Goal: Check status: Check status

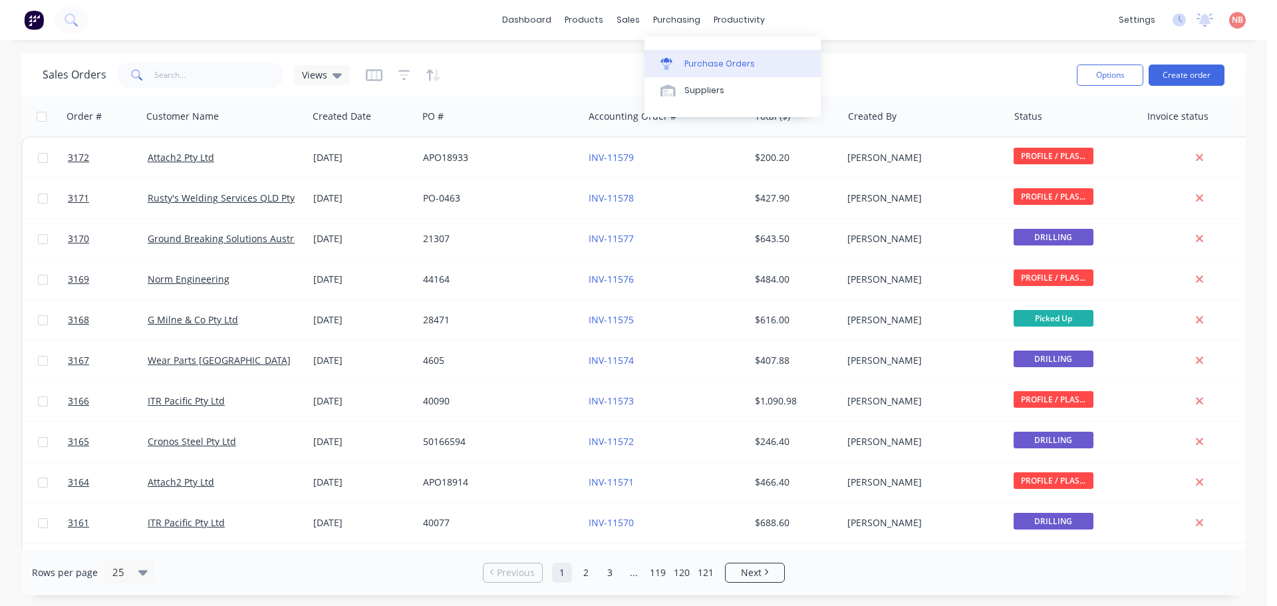
click at [684, 53] on link "Purchase Orders" at bounding box center [732, 63] width 176 height 27
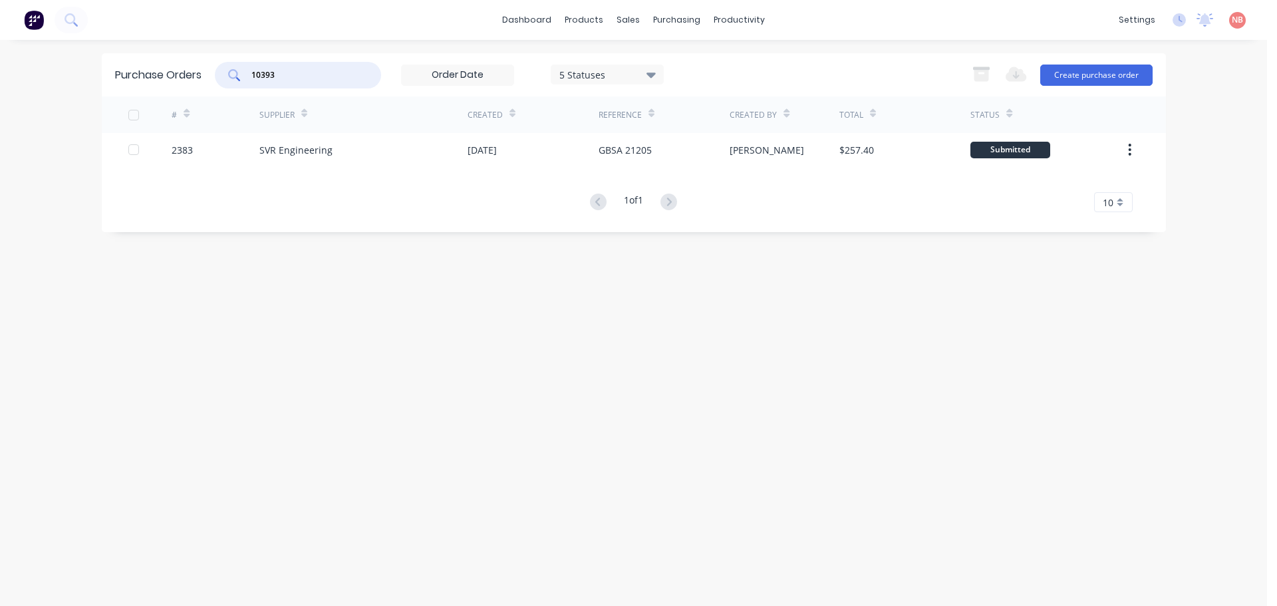
drag, startPoint x: 311, startPoint y: 70, endPoint x: 72, endPoint y: 76, distance: 238.1
click at [72, 76] on div "dashboard products sales purchasing productivity dashboard products Product Cat…" at bounding box center [633, 303] width 1267 height 606
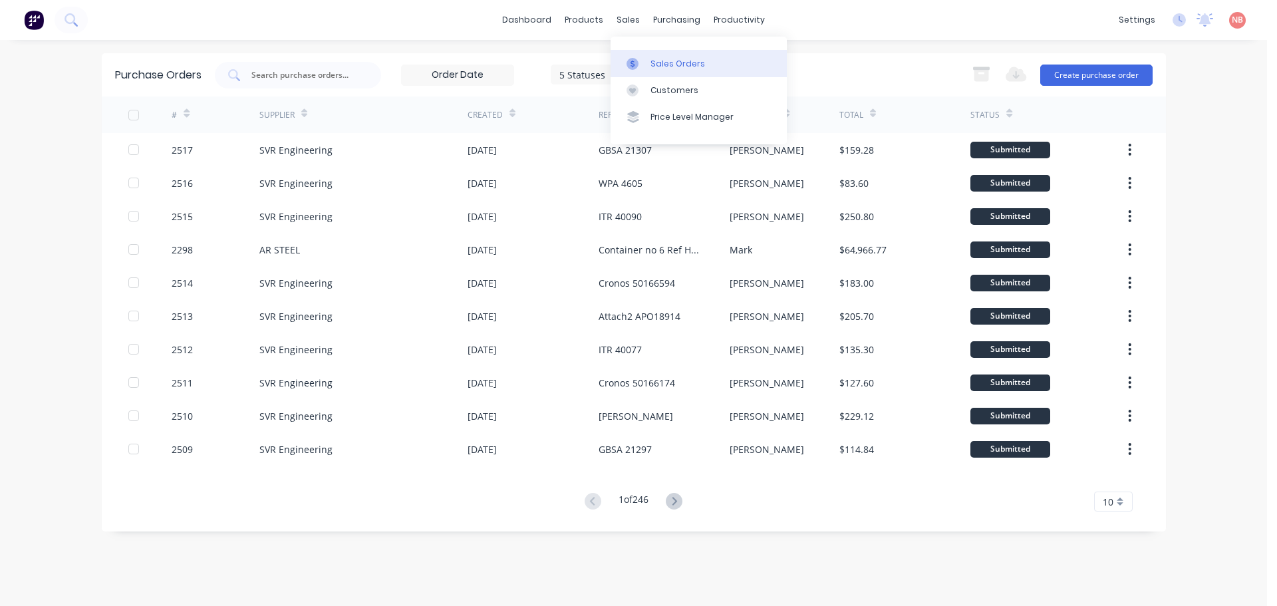
click at [631, 54] on link "Sales Orders" at bounding box center [698, 63] width 176 height 27
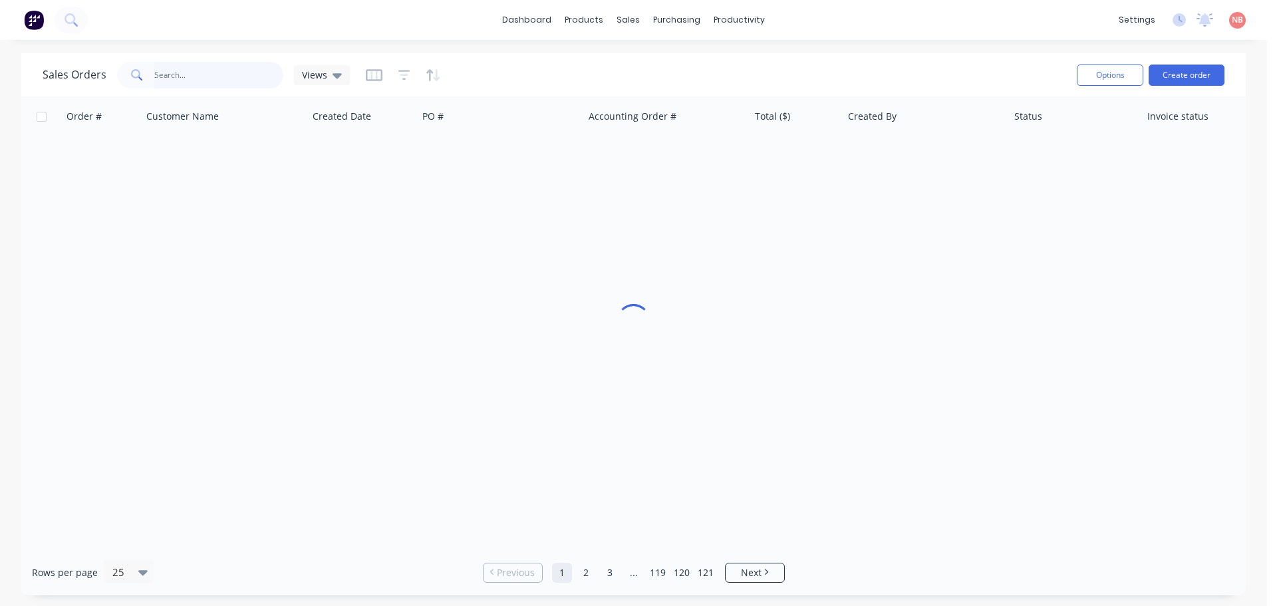
click at [241, 69] on input "text" at bounding box center [219, 75] width 130 height 27
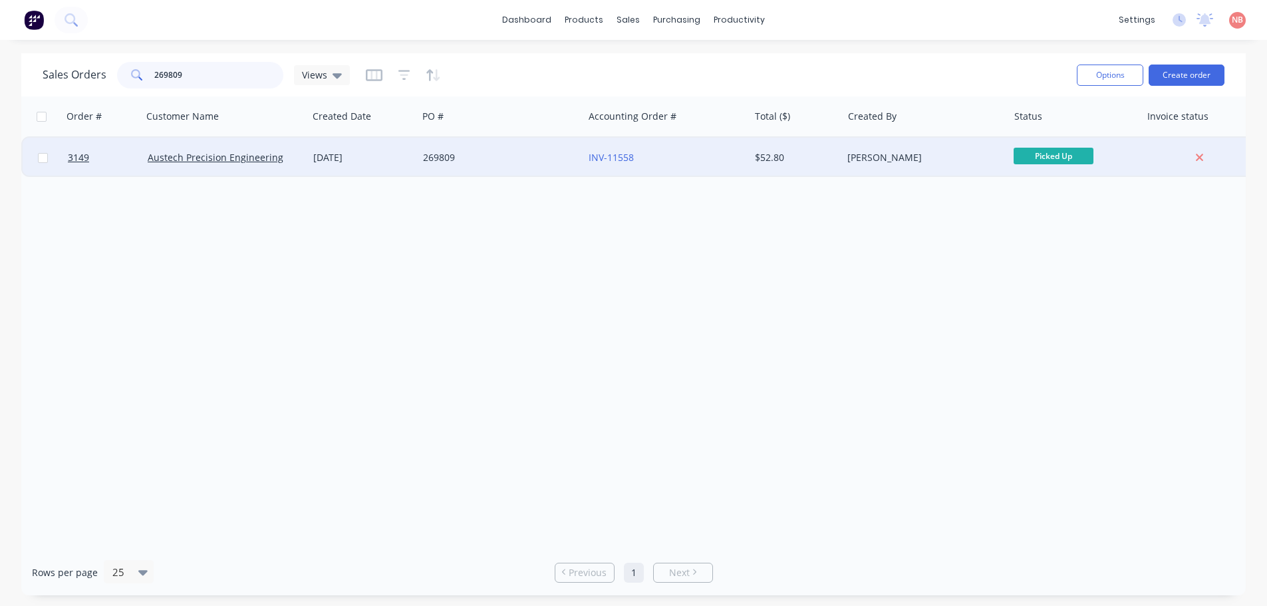
type input "269809"
click at [515, 160] on div "269809" at bounding box center [497, 157] width 148 height 13
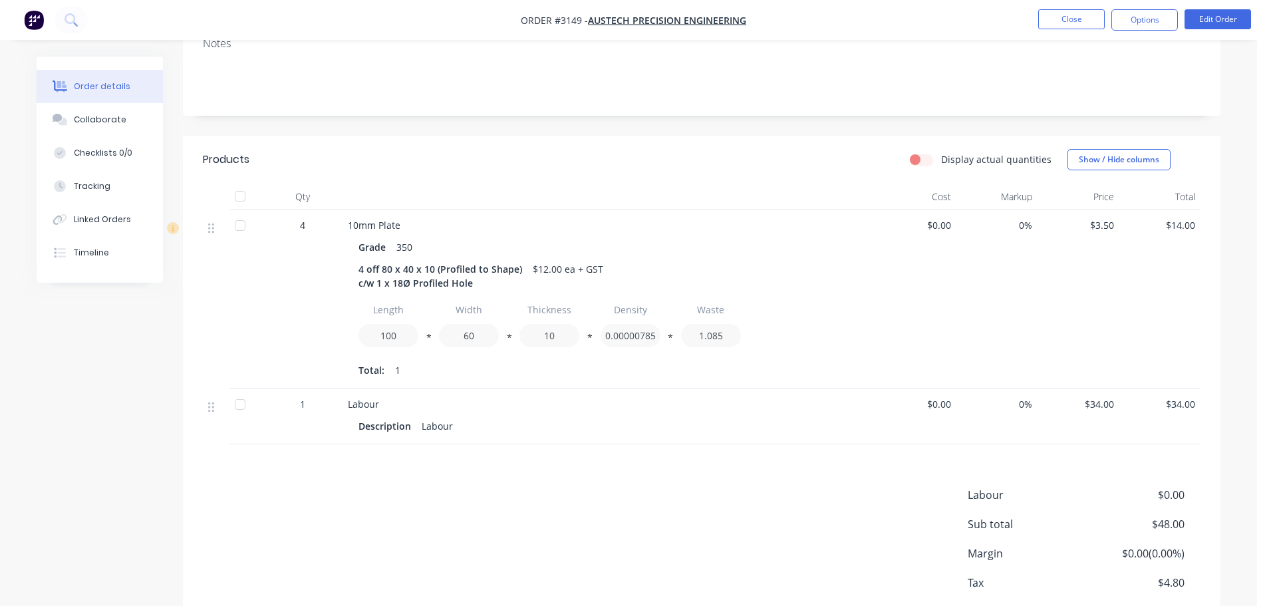
scroll to position [229, 0]
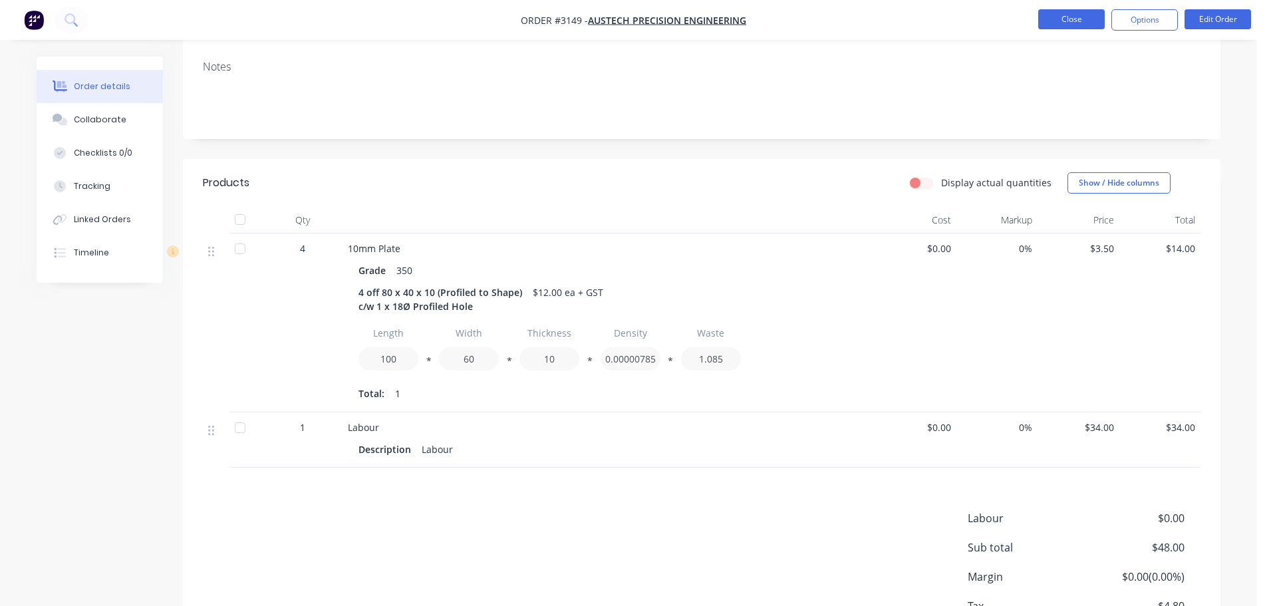
click at [1080, 21] on button "Close" at bounding box center [1071, 19] width 66 height 20
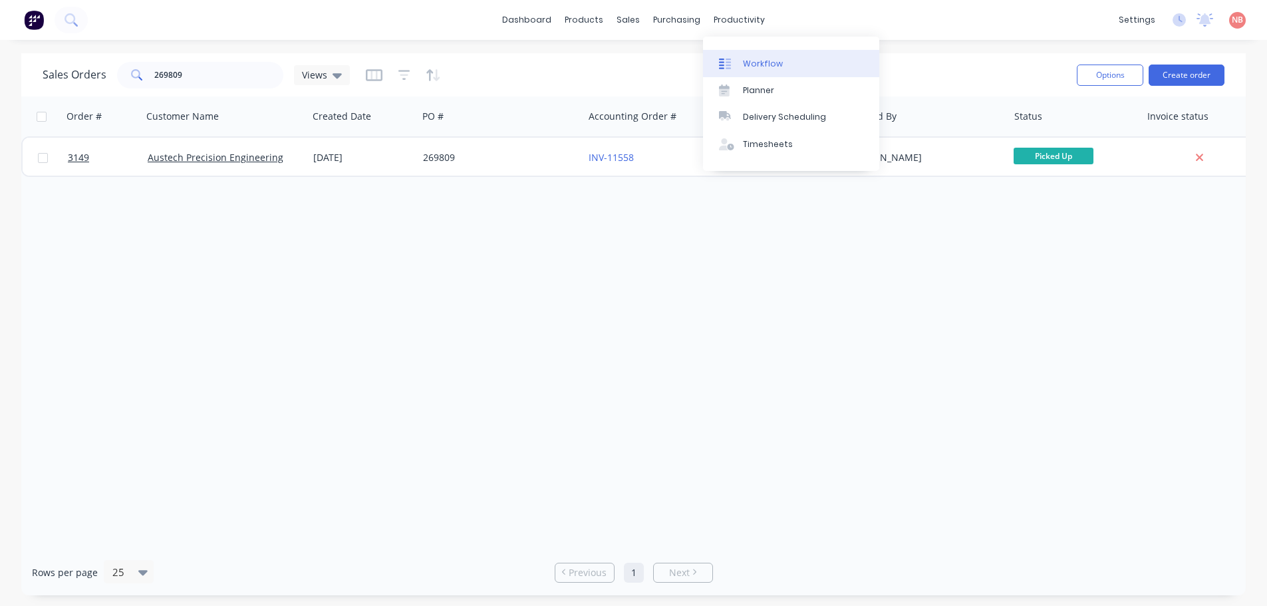
click at [731, 52] on link "Workflow" at bounding box center [791, 63] width 176 height 27
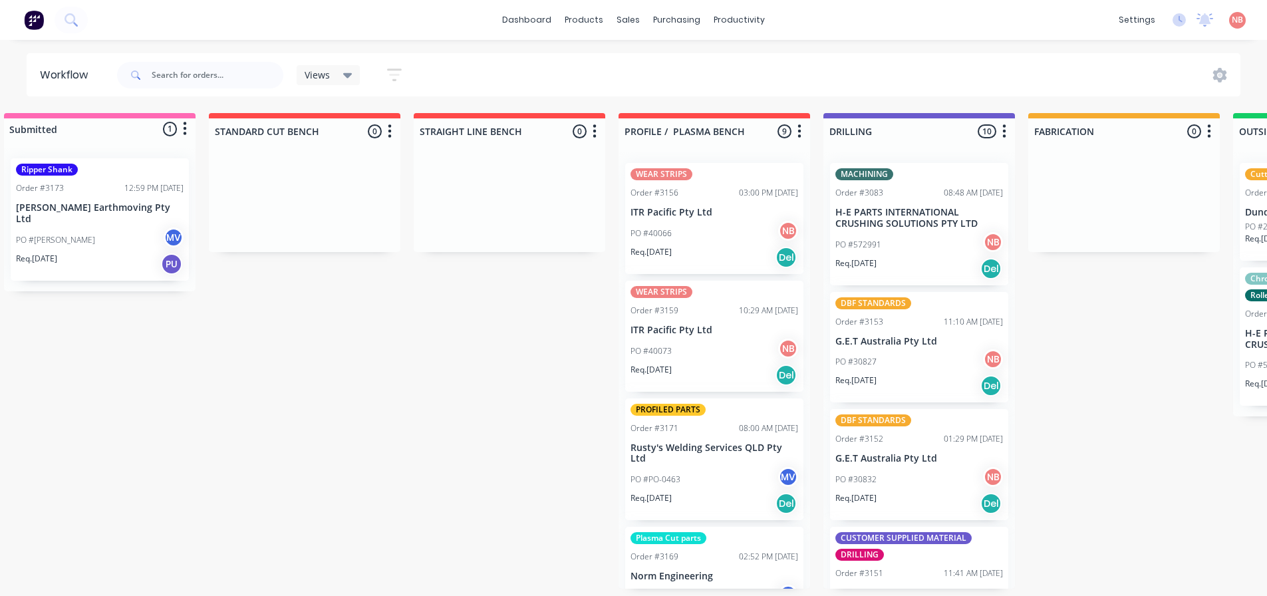
scroll to position [0, 21]
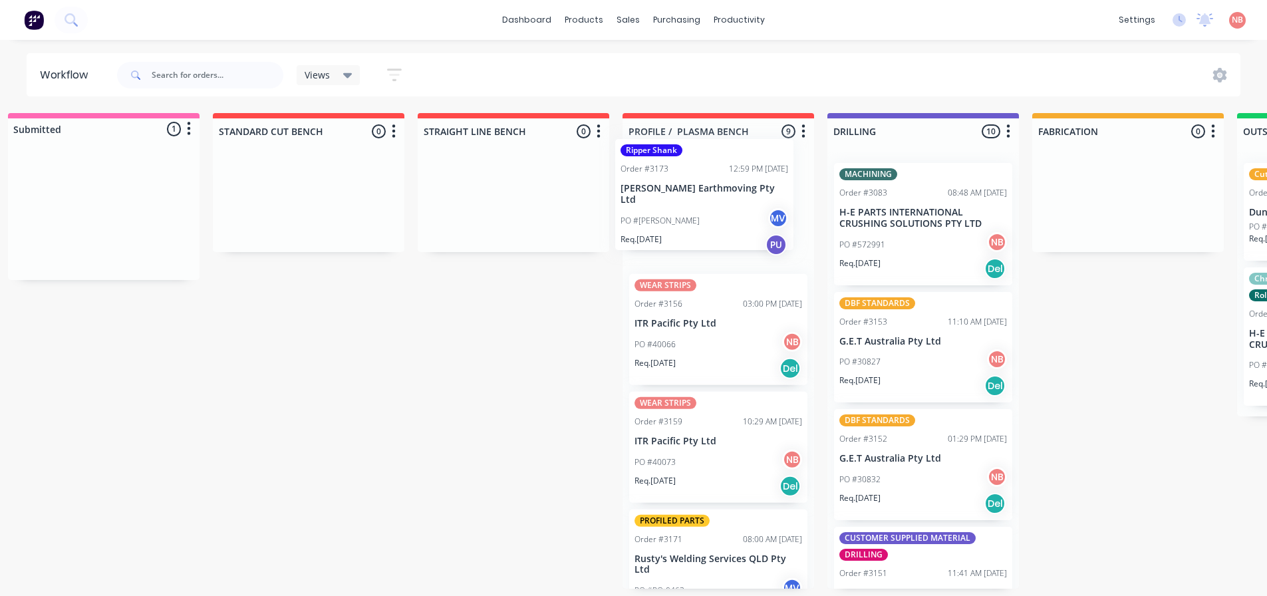
drag, startPoint x: 78, startPoint y: 233, endPoint x: 686, endPoint y: 214, distance: 608.1
click at [686, 214] on div "Submitted 1 Status colour #FF69B4 hex #FF69B4 Save Cancel Summaries Total order…" at bounding box center [1078, 350] width 2218 height 475
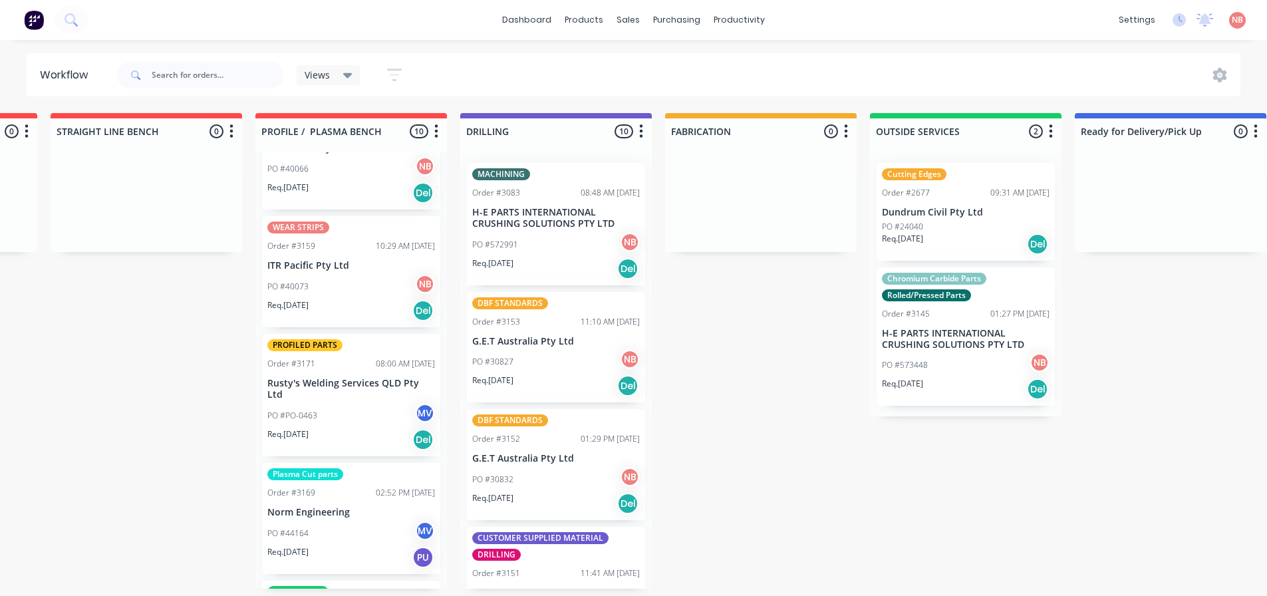
scroll to position [266, 0]
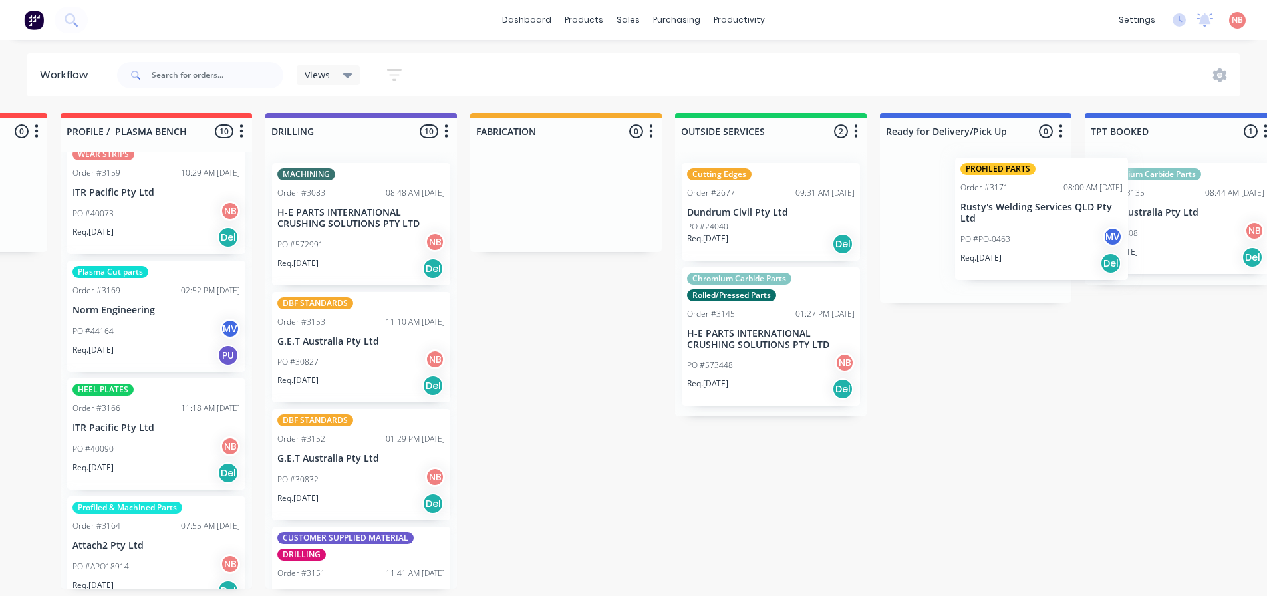
drag, startPoint x: 346, startPoint y: 330, endPoint x: 1021, endPoint y: 227, distance: 682.6
click at [1023, 227] on div "Submitted 0 Status colour #FF69B4 hex #FF69B4 Save Cancel Summaries Total order…" at bounding box center [517, 350] width 2218 height 475
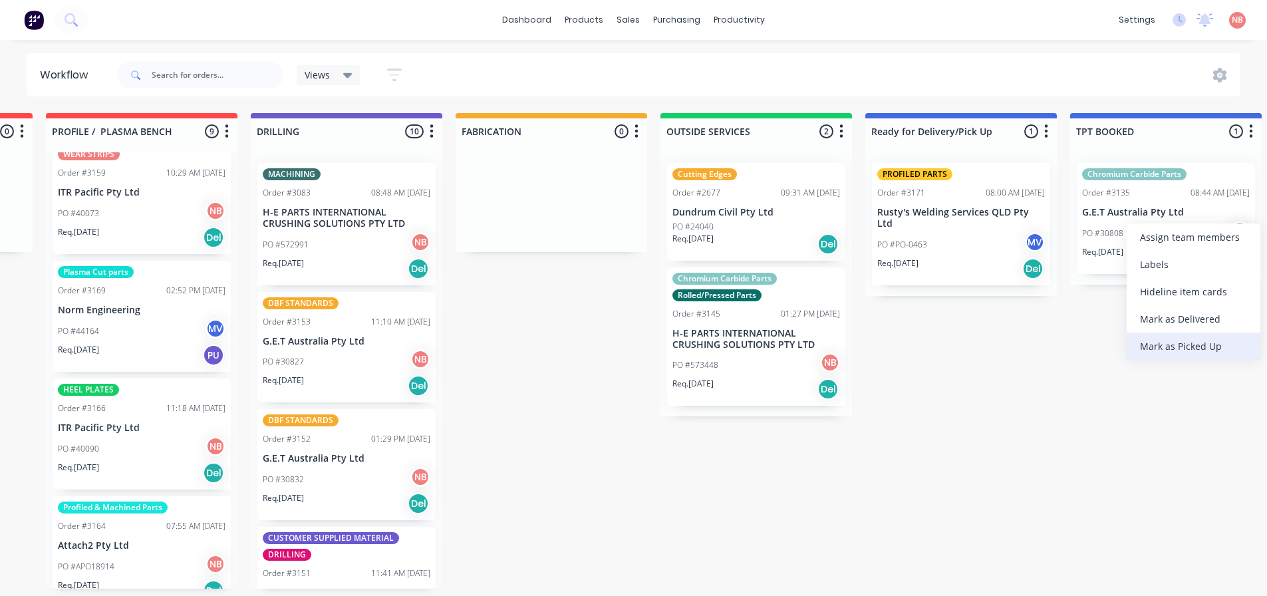
click at [1142, 346] on div "Mark as Picked Up" at bounding box center [1193, 345] width 134 height 27
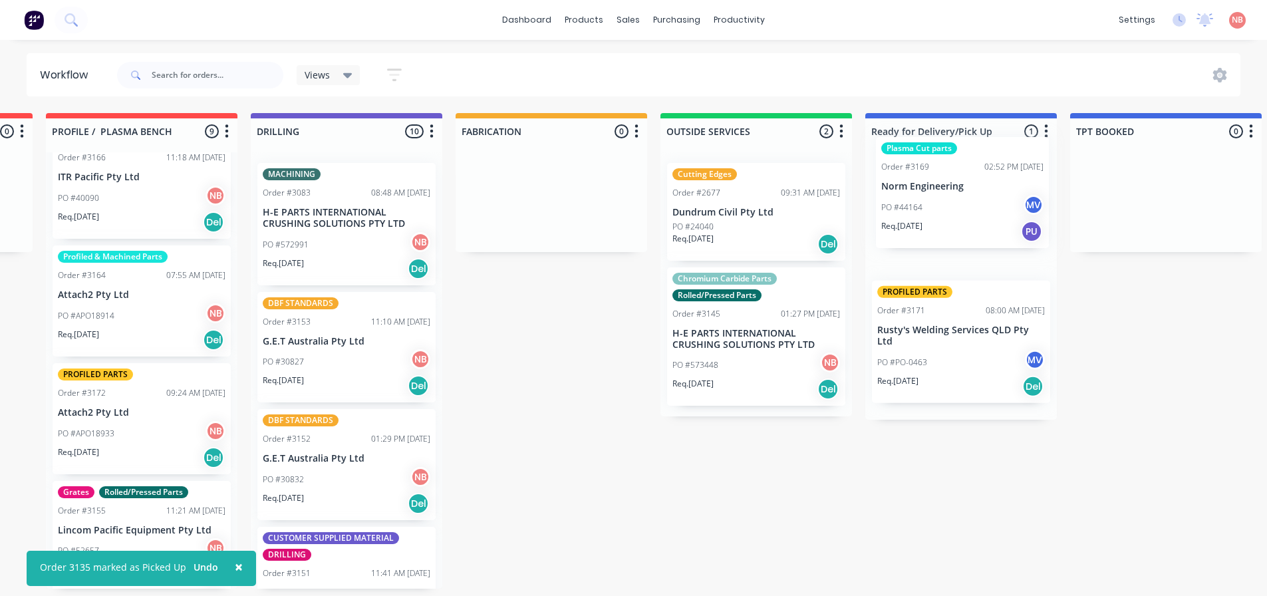
scroll to position [0, 602]
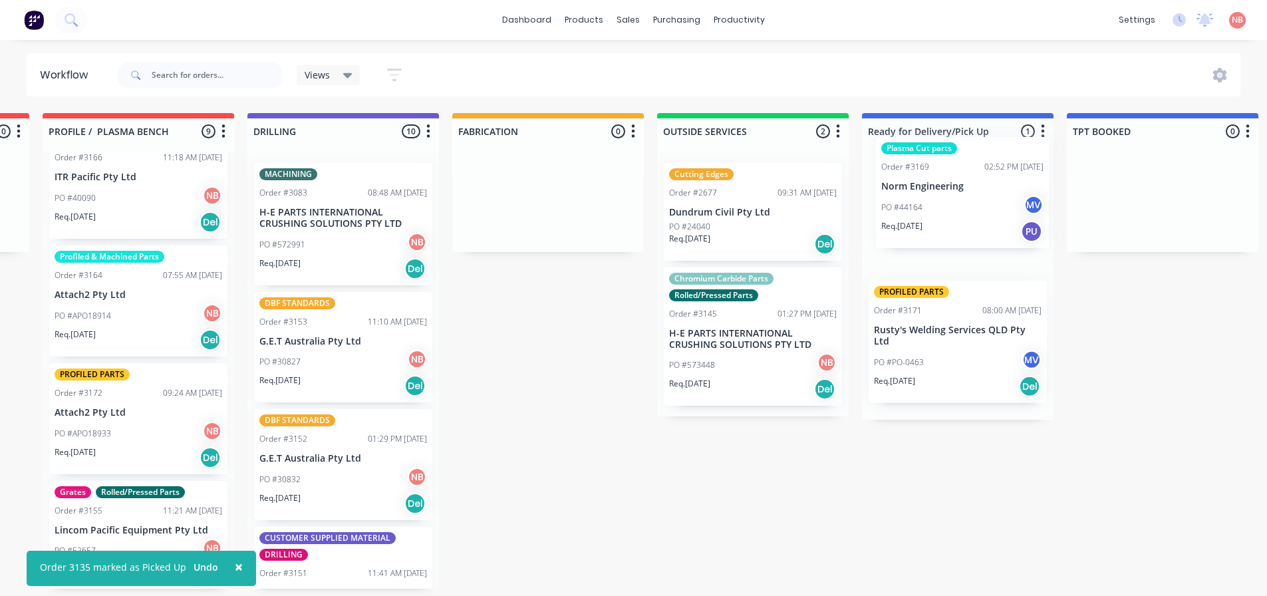
drag, startPoint x: 98, startPoint y: 195, endPoint x: 928, endPoint y: 215, distance: 830.8
click at [928, 215] on div "Submitted 0 Status colour #FF69B4 hex #FF69B4 Save Cancel Summaries Total order…" at bounding box center [498, 350] width 2218 height 475
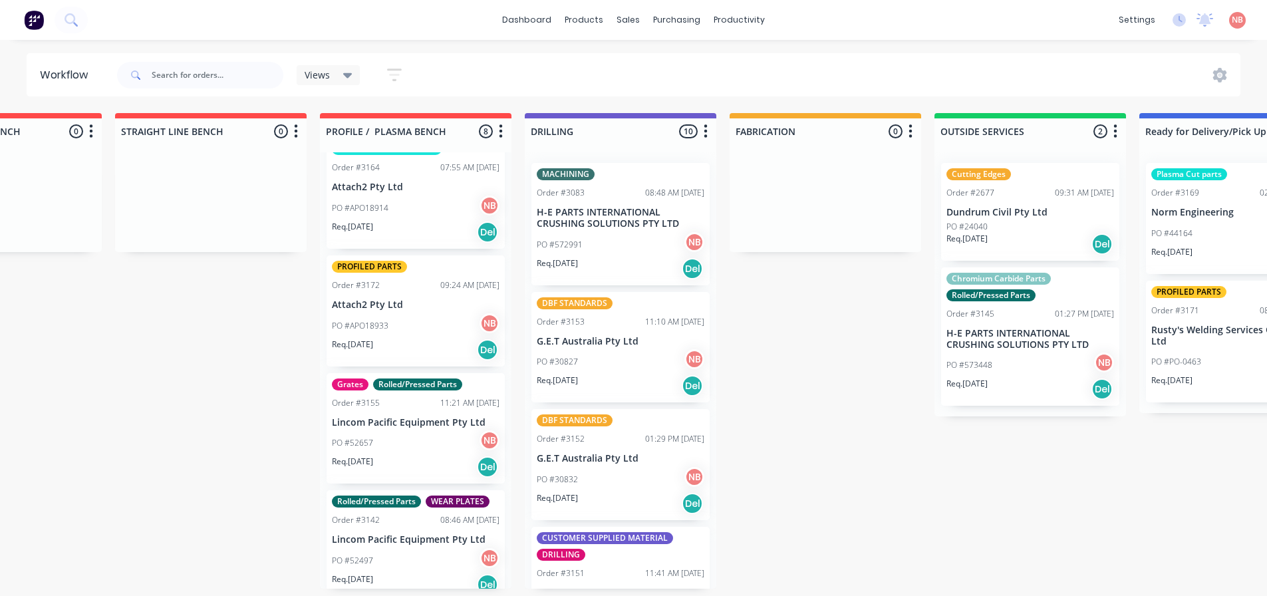
scroll to position [509, 0]
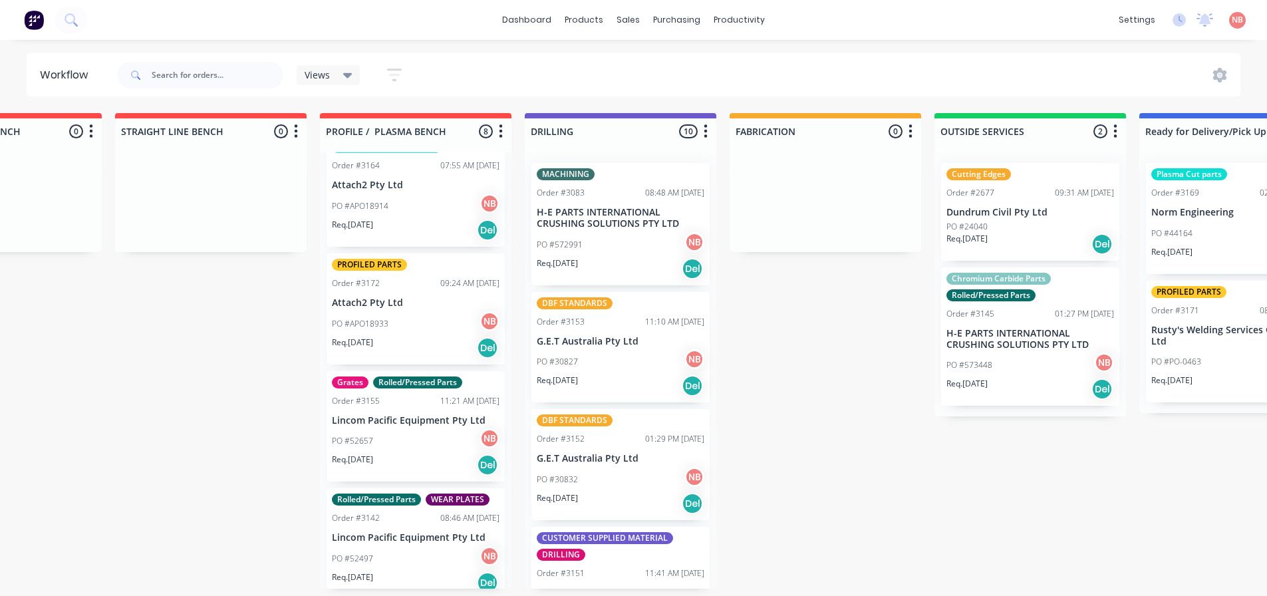
click at [421, 393] on div "Grates Rolled/Pressed Parts Order #3155 11:21 AM [DATE] Lincom Pacific Equipmen…" at bounding box center [415, 426] width 178 height 111
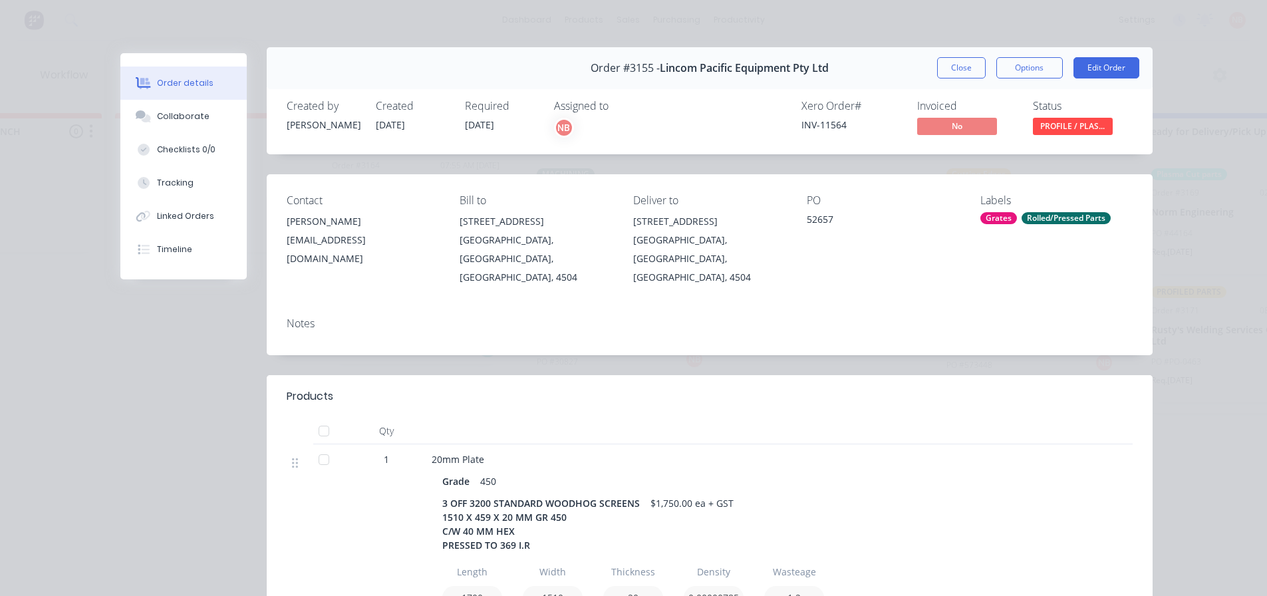
scroll to position [0, 0]
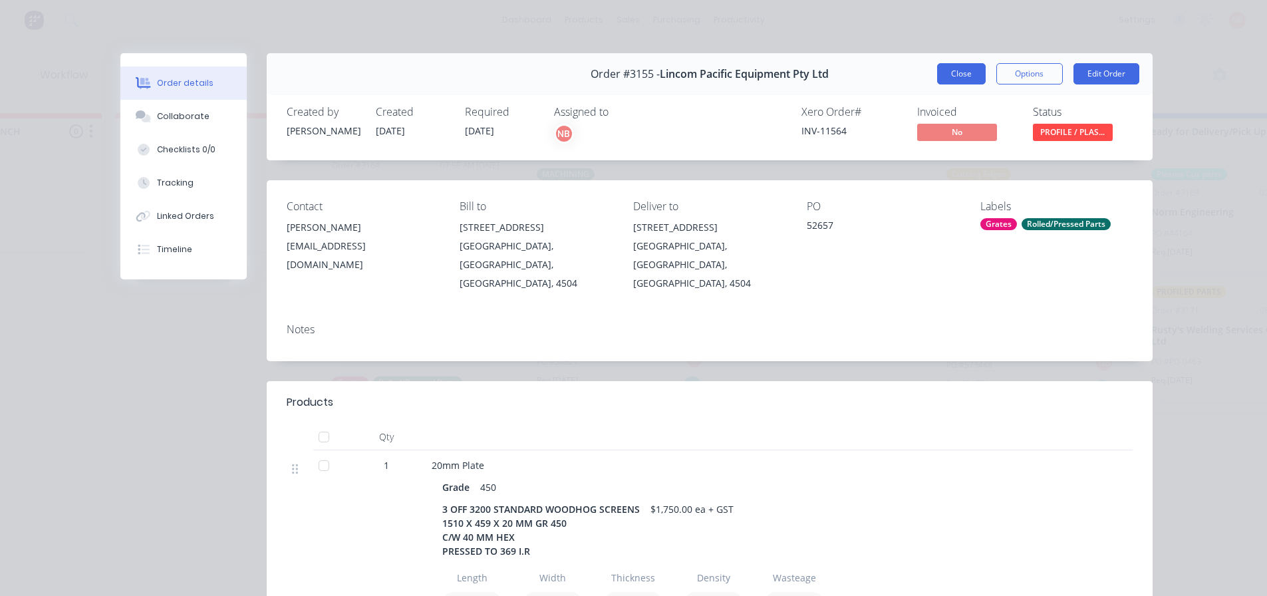
click at [945, 74] on button "Close" at bounding box center [961, 73] width 49 height 21
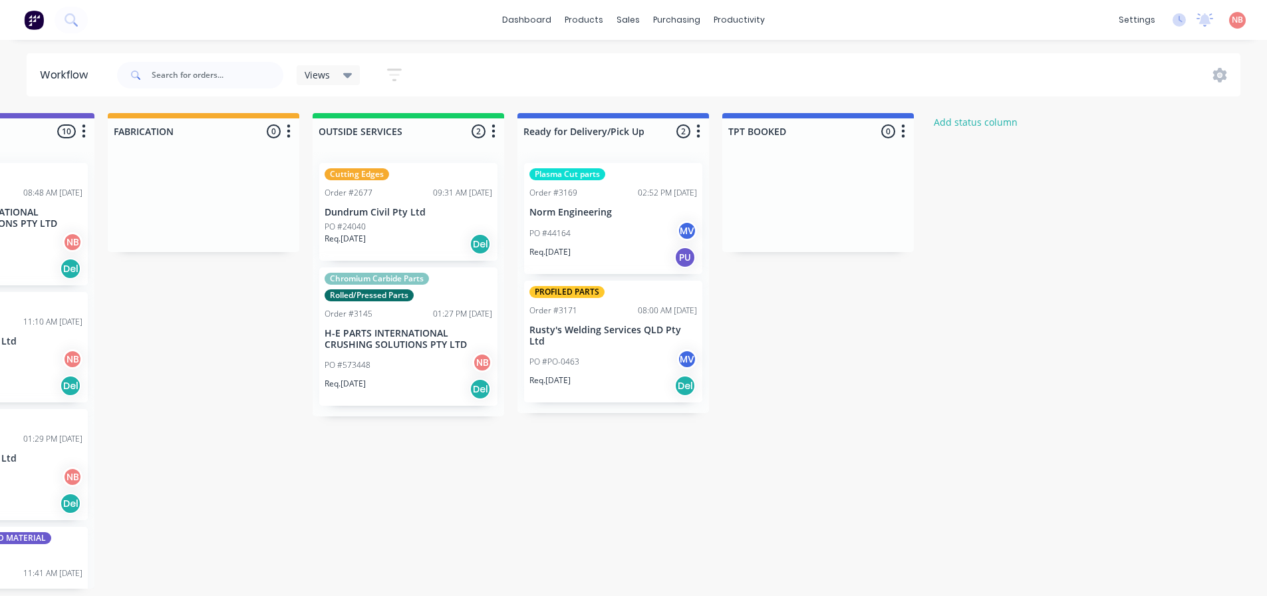
scroll to position [0, 951]
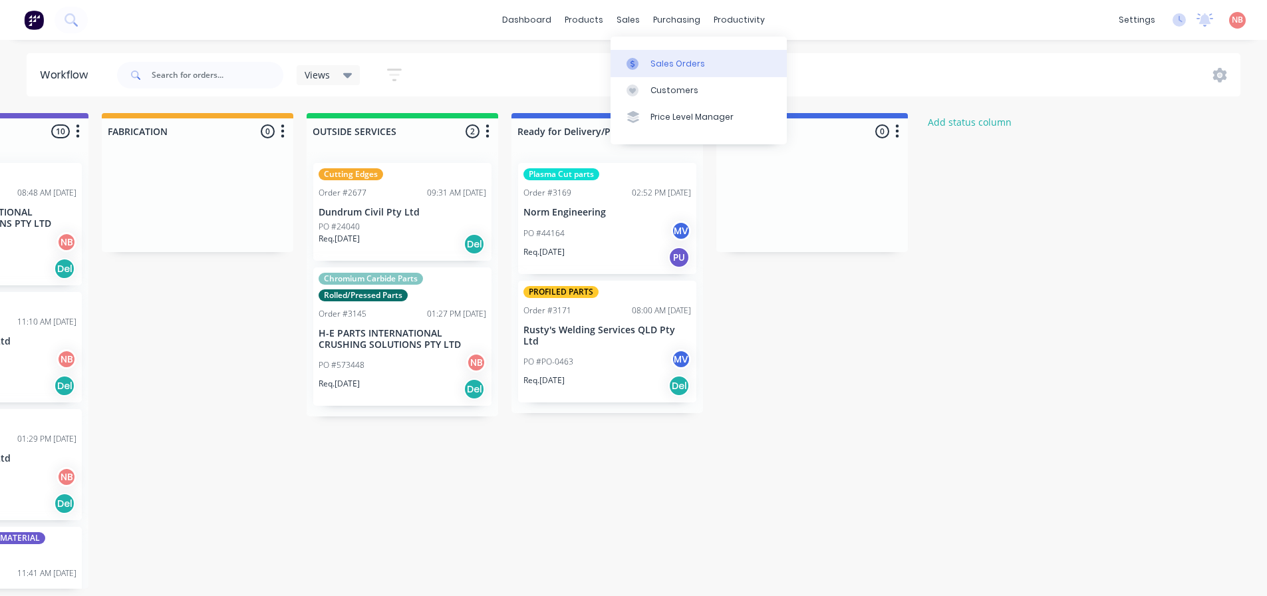
click at [638, 68] on div at bounding box center [636, 64] width 20 height 12
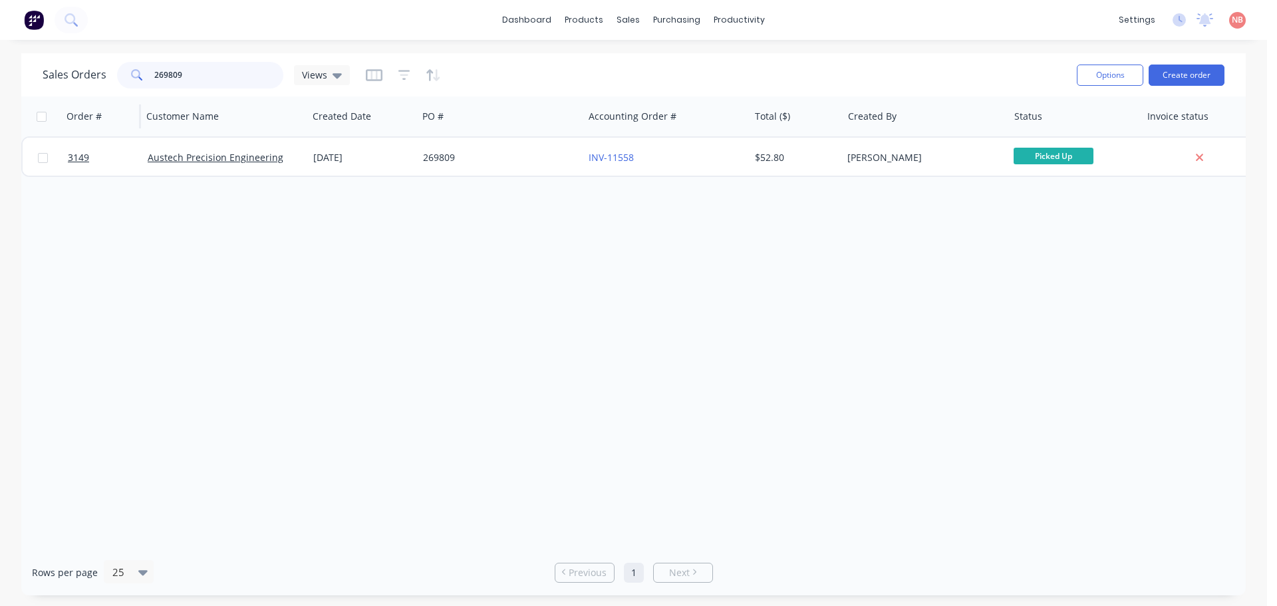
drag, startPoint x: 215, startPoint y: 80, endPoint x: 112, endPoint y: 100, distance: 104.2
click at [112, 100] on div "Sales Orders 269809 Views Options Create order Order # Customer Name Created Da…" at bounding box center [633, 324] width 1224 height 542
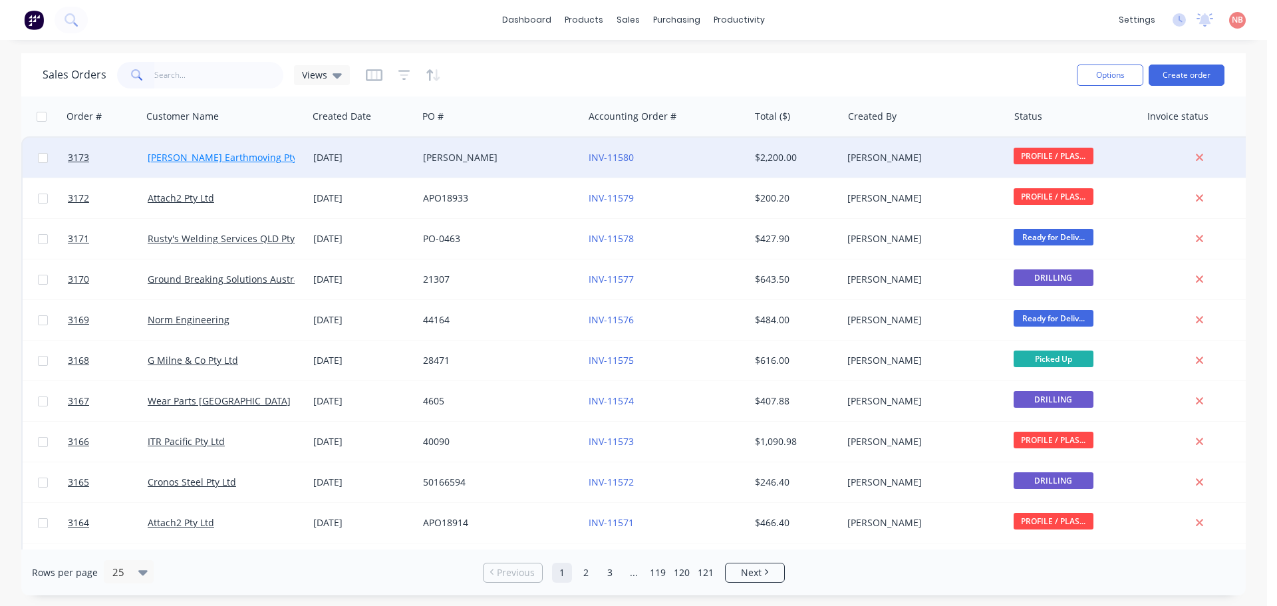
click at [241, 153] on link "[PERSON_NAME] Earthmoving Pty Ltd" at bounding box center [231, 157] width 166 height 13
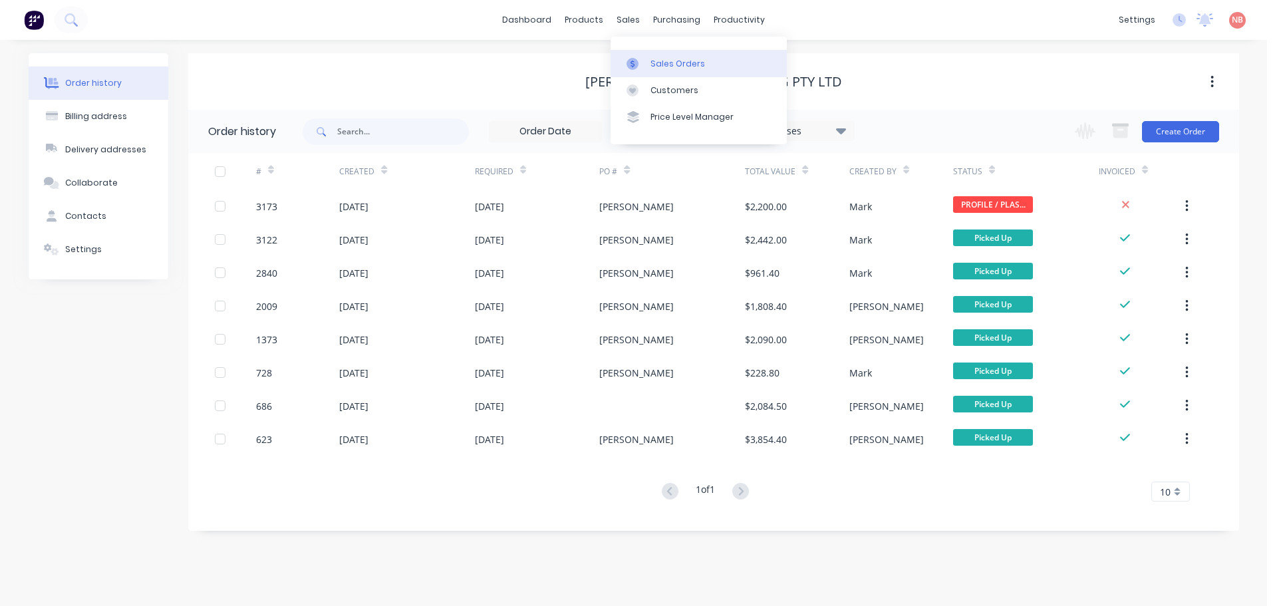
click at [635, 53] on link "Sales Orders" at bounding box center [698, 63] width 176 height 27
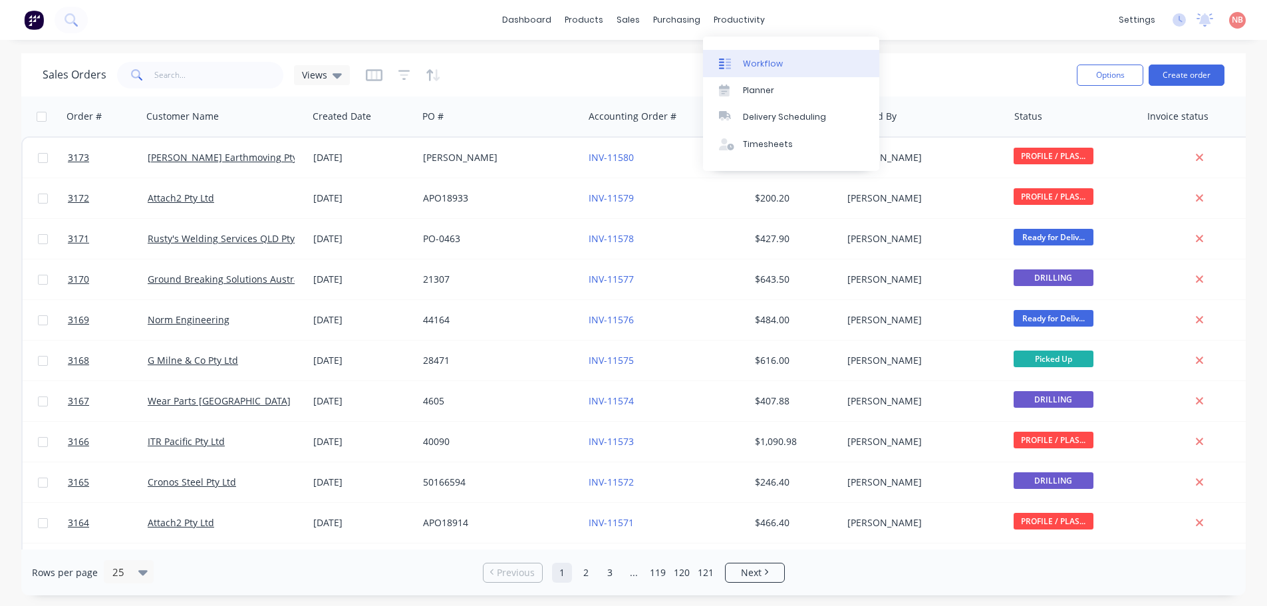
click at [747, 56] on link "Workflow" at bounding box center [791, 63] width 176 height 27
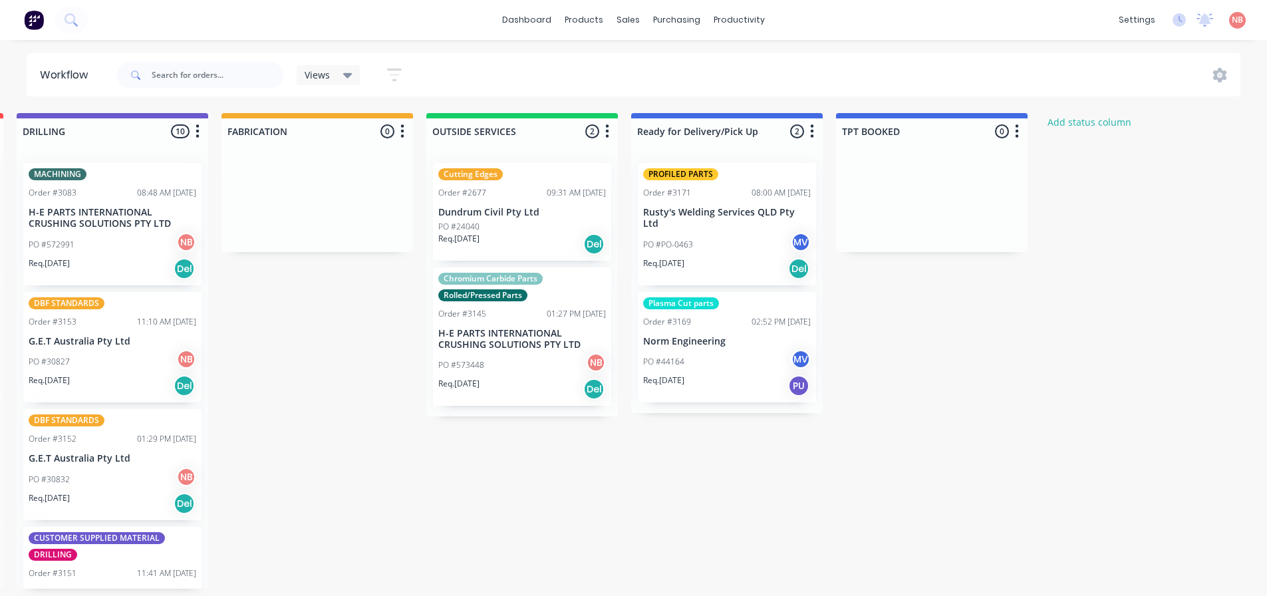
scroll to position [0, 843]
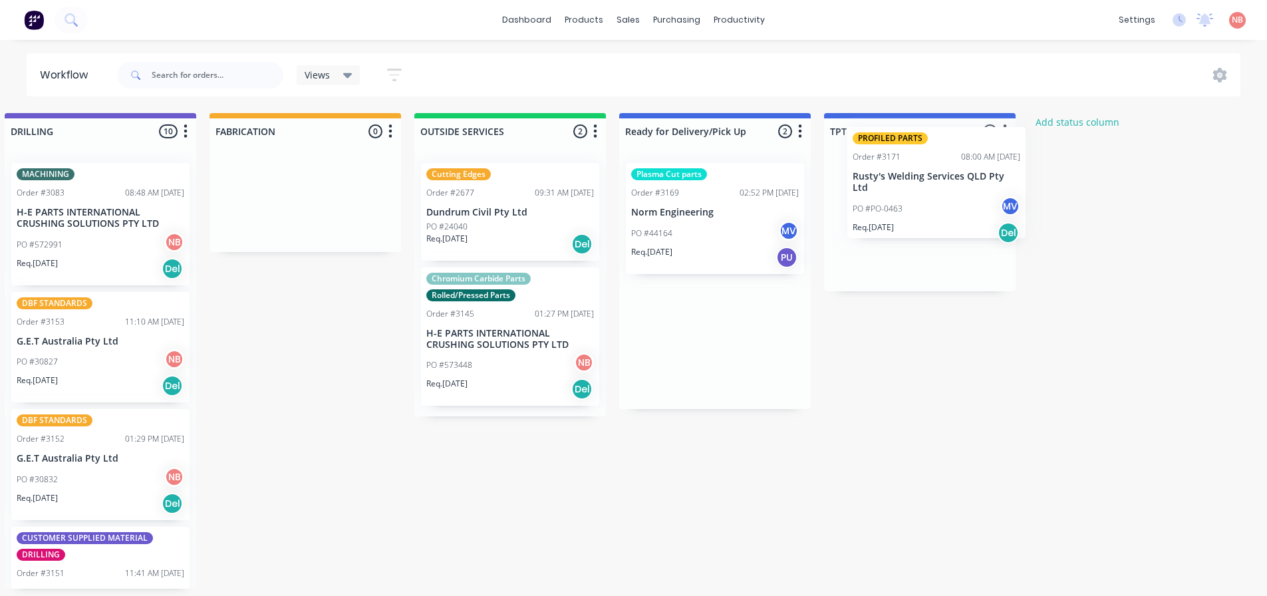
drag, startPoint x: 723, startPoint y: 240, endPoint x: 916, endPoint y: 210, distance: 195.1
click at [916, 210] on div "Submitted 0 Status colour #FF69B4 hex #FF69B4 Save Cancel Summaries Total order…" at bounding box center [256, 350] width 2218 height 475
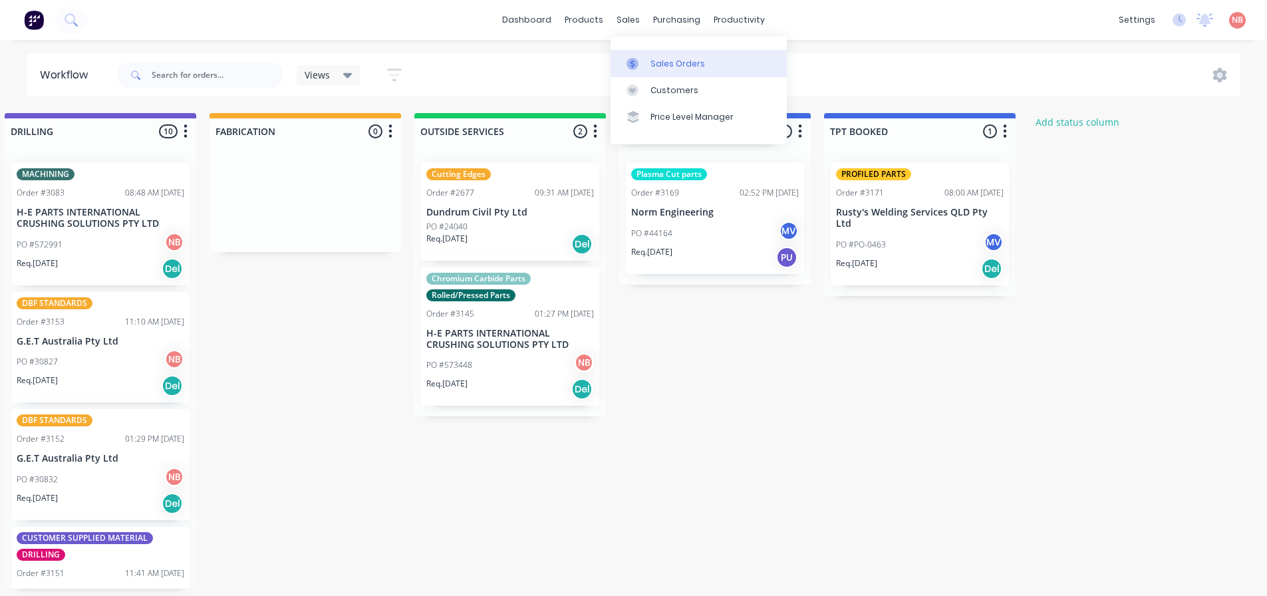
click at [630, 60] on icon at bounding box center [632, 64] width 12 height 12
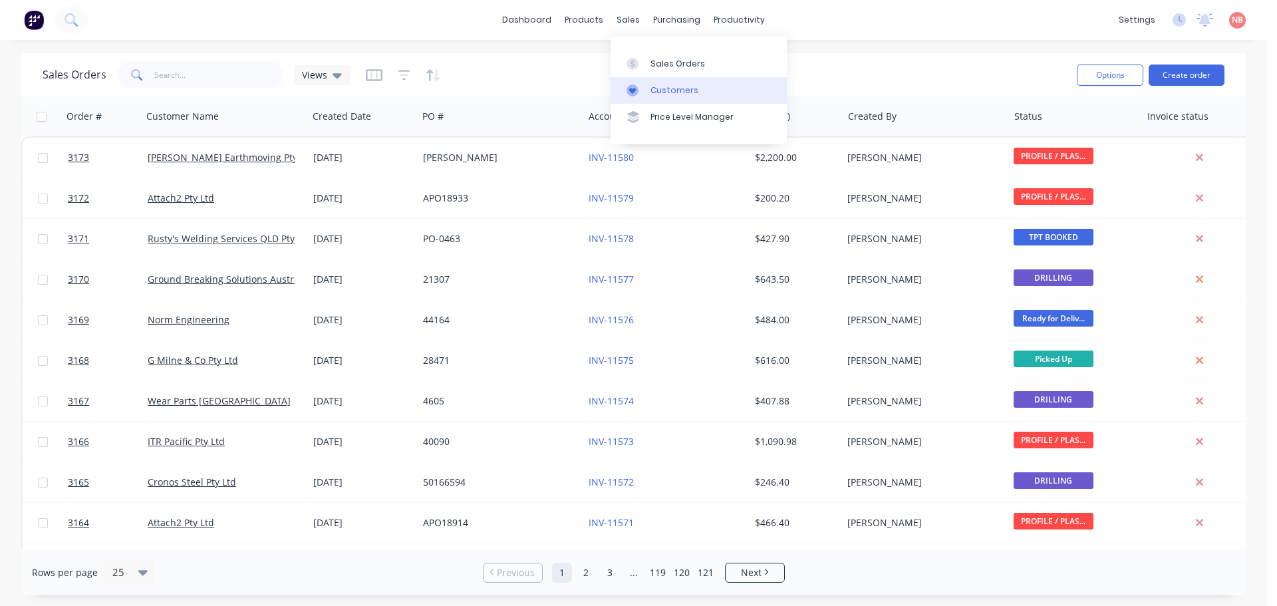
click at [632, 89] on icon at bounding box center [632, 91] width 7 height 6
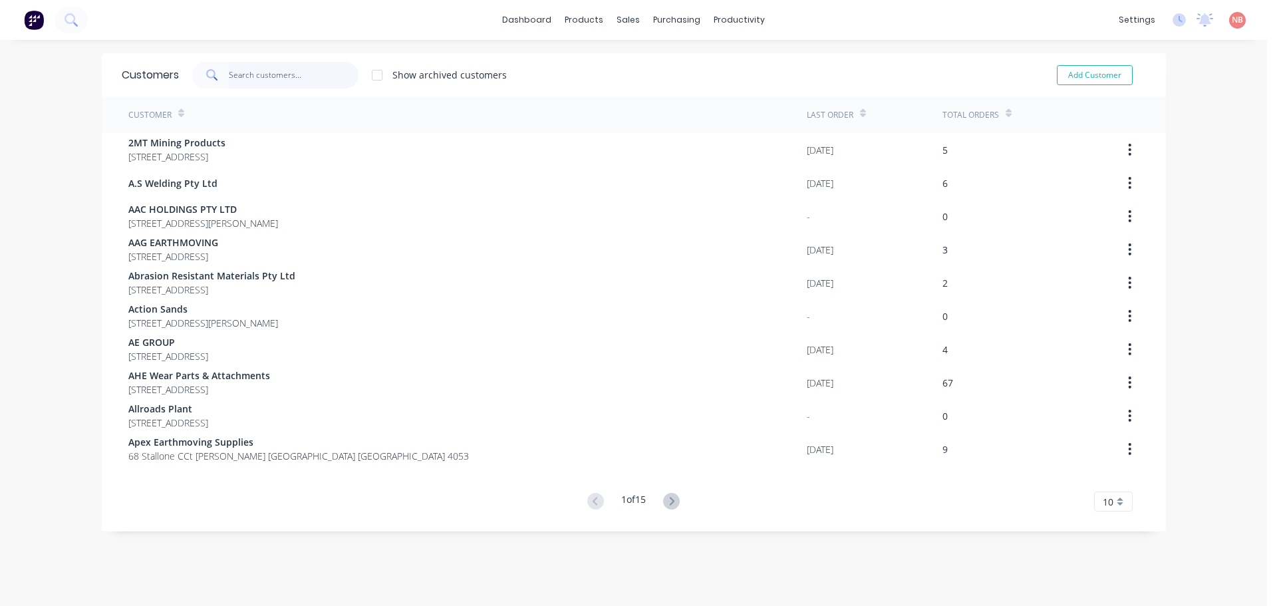
click at [242, 76] on input "text" at bounding box center [294, 75] width 130 height 27
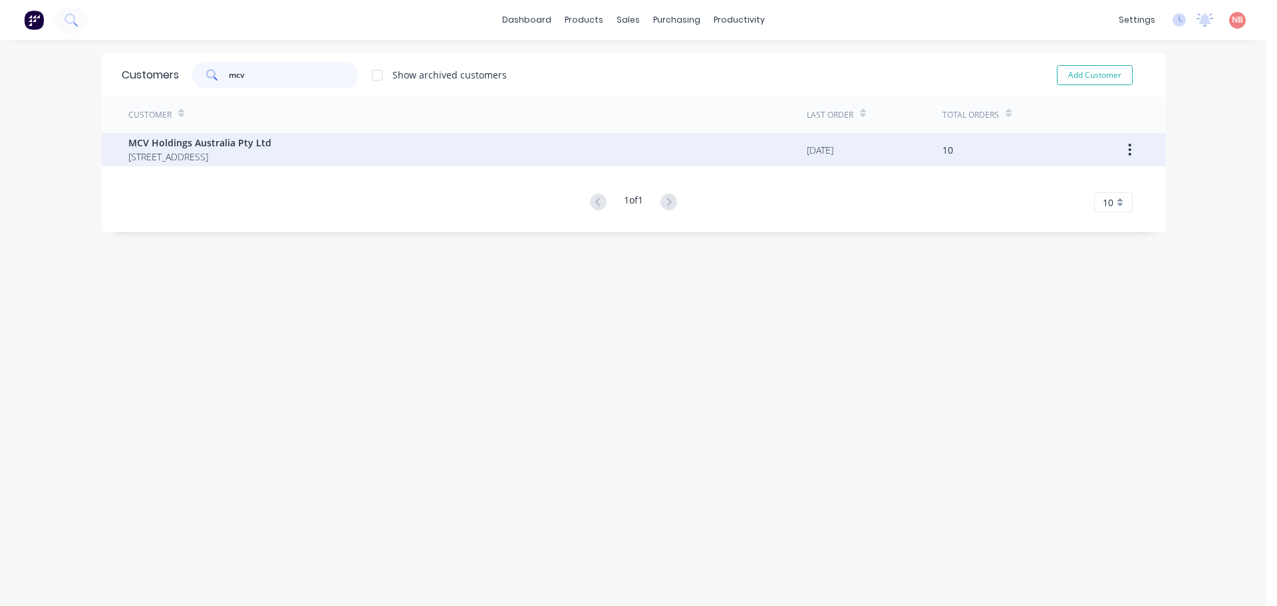
type input "mcv"
click at [215, 141] on span "MCV Holdings Australia Pty Ltd" at bounding box center [199, 143] width 143 height 14
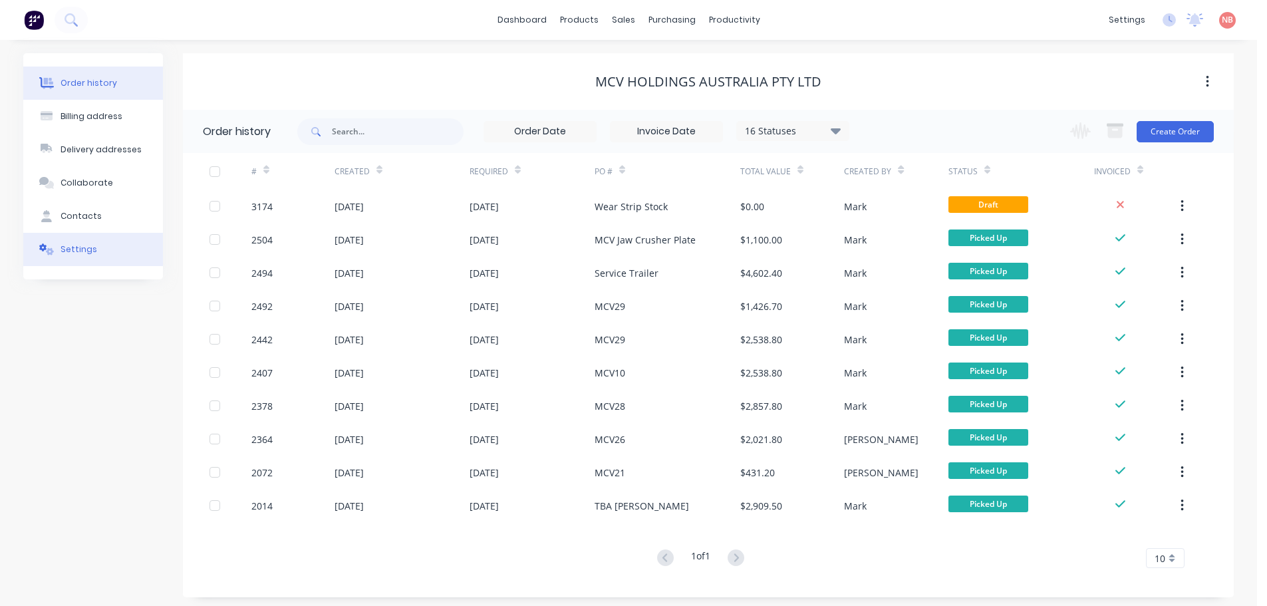
click at [106, 247] on button "Settings" at bounding box center [93, 249] width 140 height 33
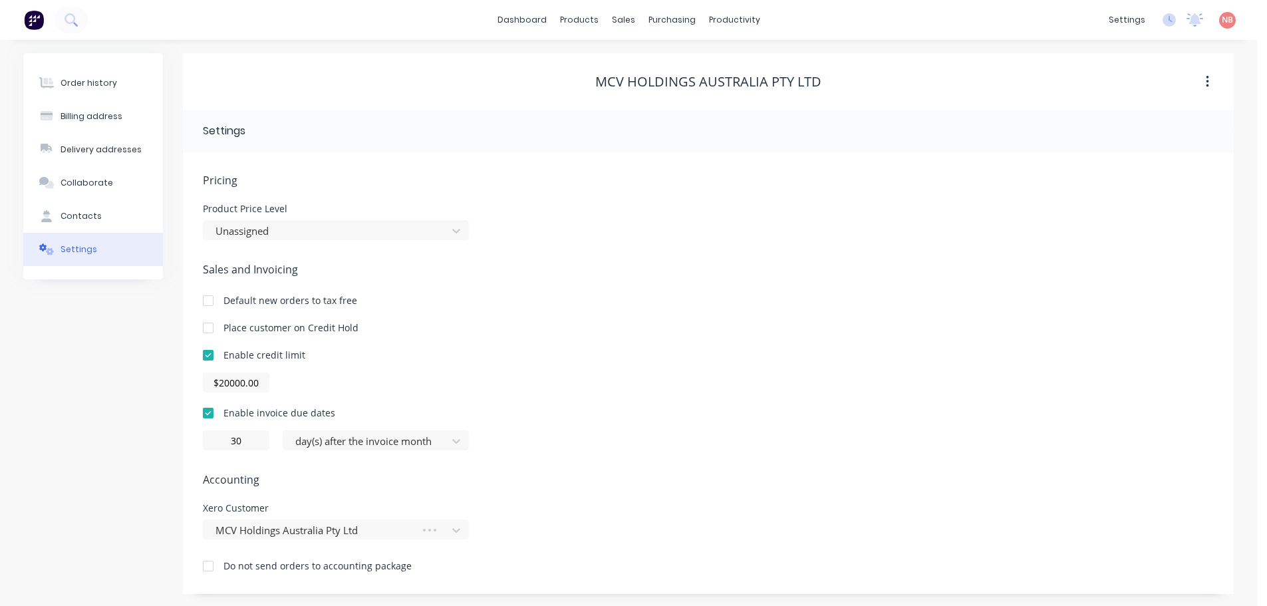
scroll to position [1, 0]
click at [99, 218] on button "Contacts" at bounding box center [93, 214] width 140 height 33
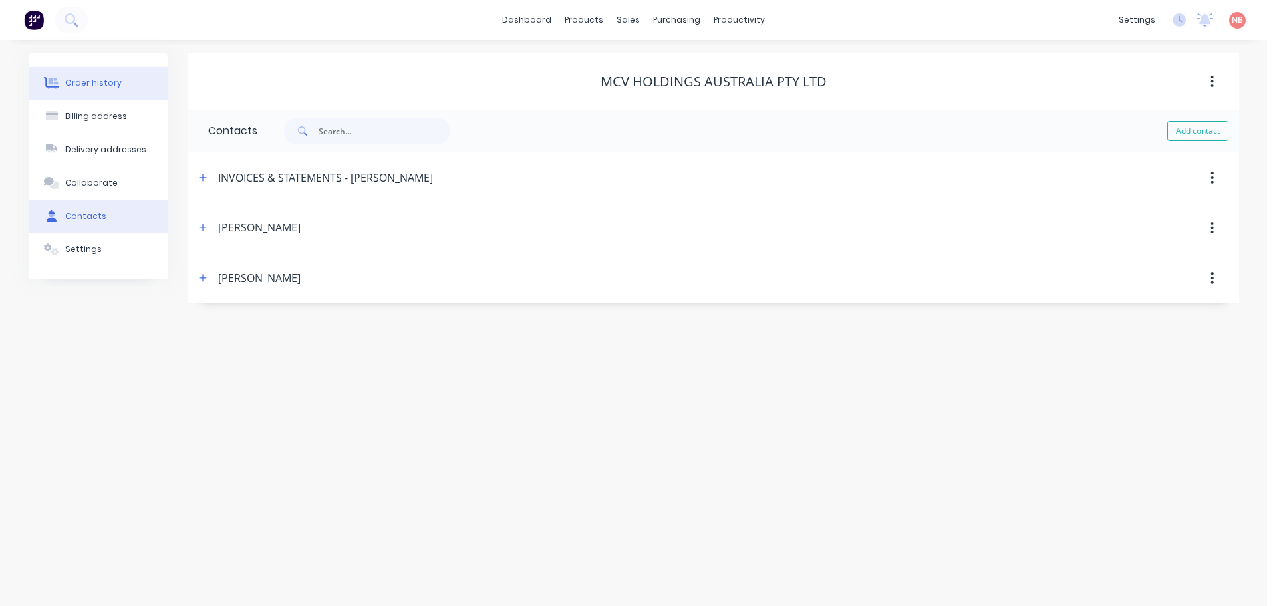
click at [72, 82] on div "Order history" at bounding box center [93, 83] width 57 height 12
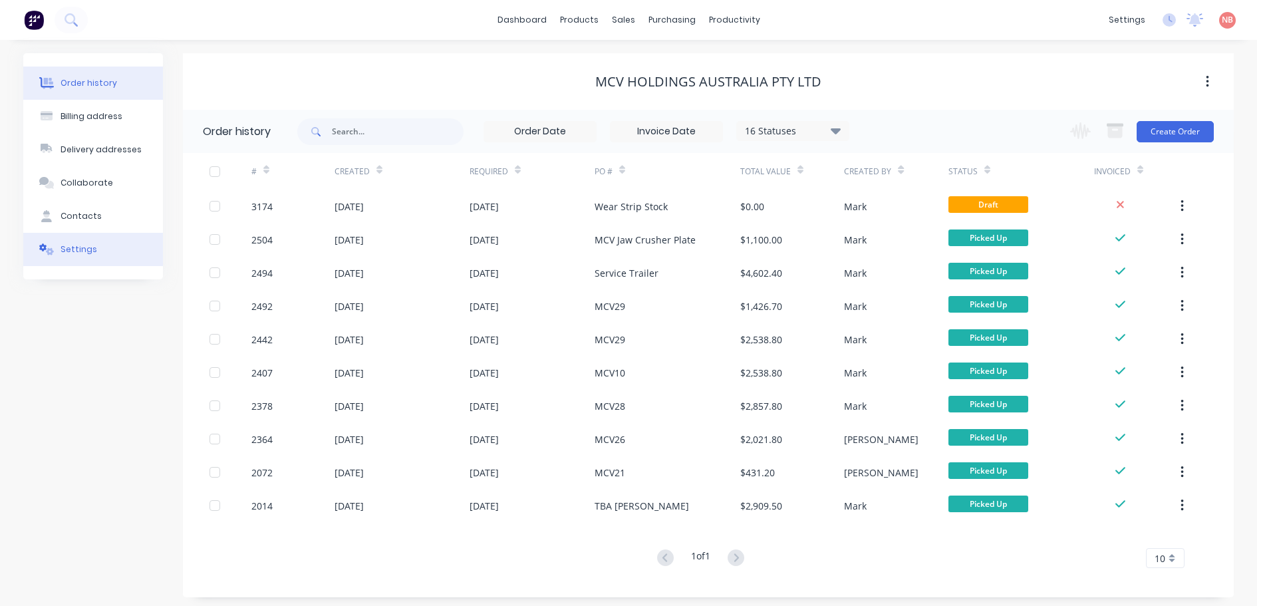
click at [88, 253] on div "Settings" at bounding box center [79, 249] width 37 height 12
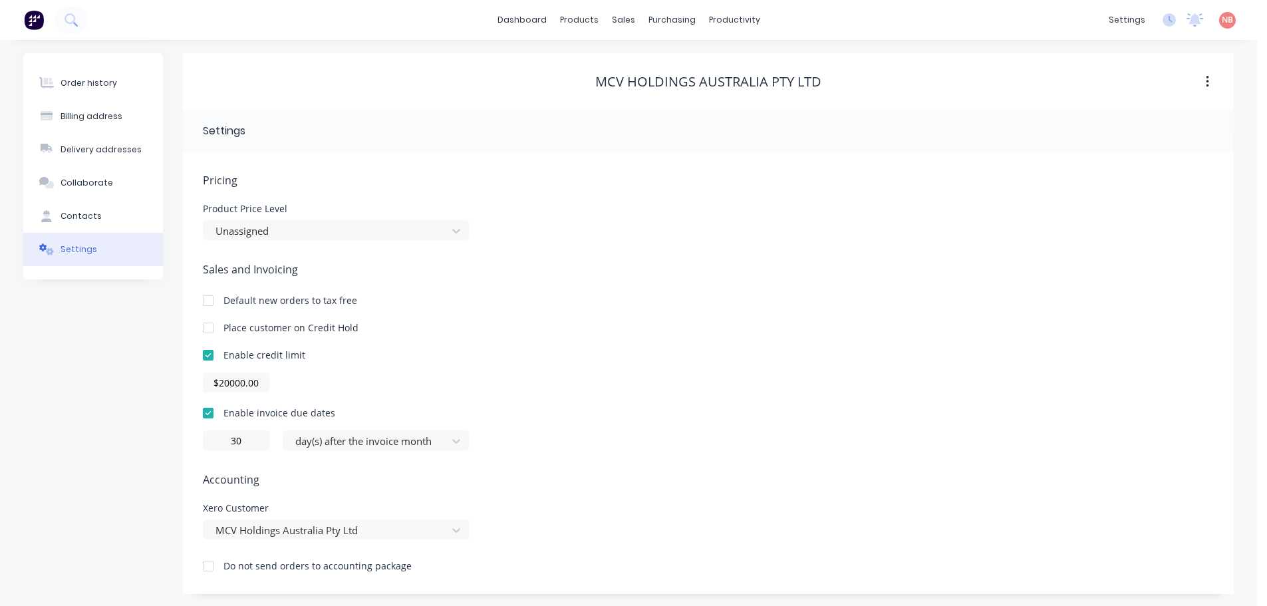
scroll to position [1, 0]
click at [281, 531] on div "MCV Holdings Australia Pty Ltd" at bounding box center [336, 528] width 266 height 20
click at [136, 465] on div "Order history Billing address Delivery addresses Collaborate Contacts Settings …" at bounding box center [628, 322] width 1257 height 567
